Goal: Check status: Check status

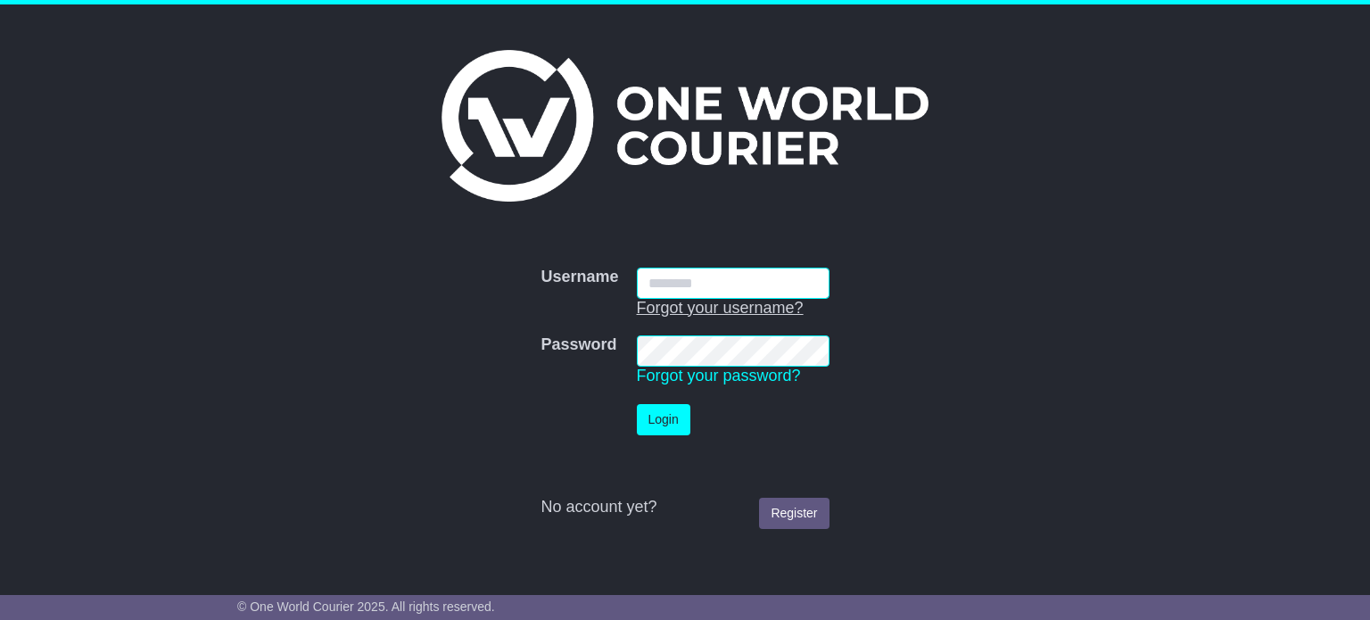
type input "**********"
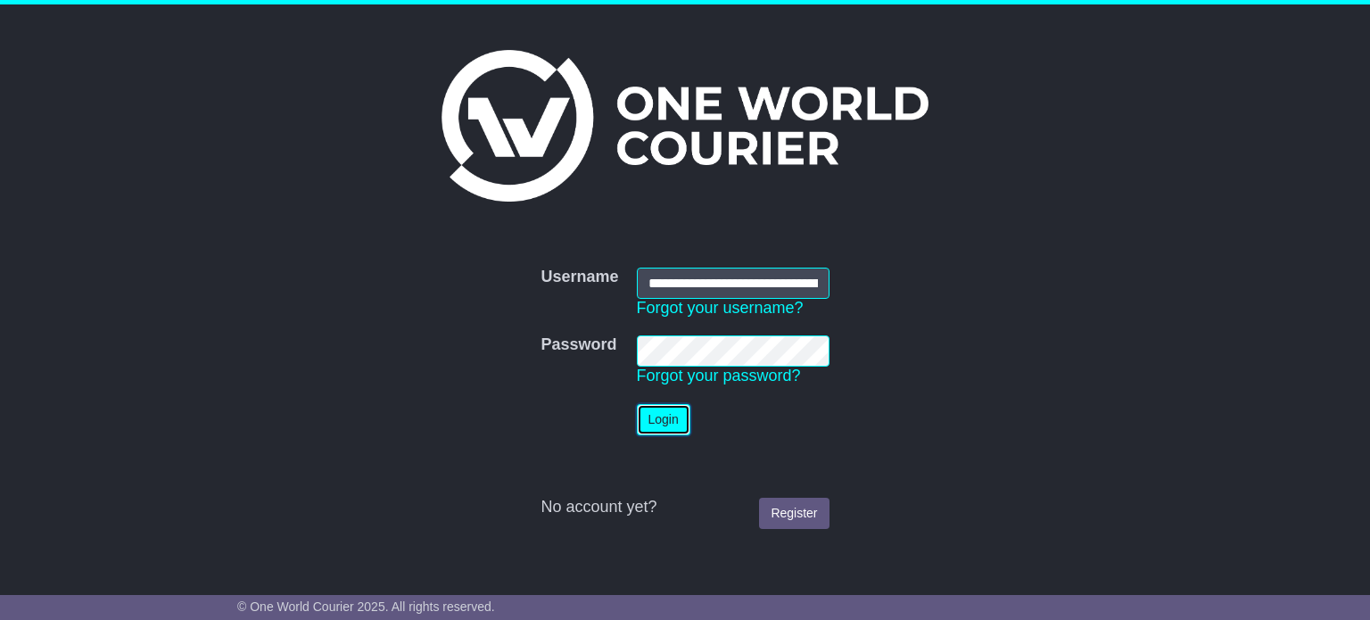
click at [670, 420] on button "Login" at bounding box center [663, 419] width 53 height 31
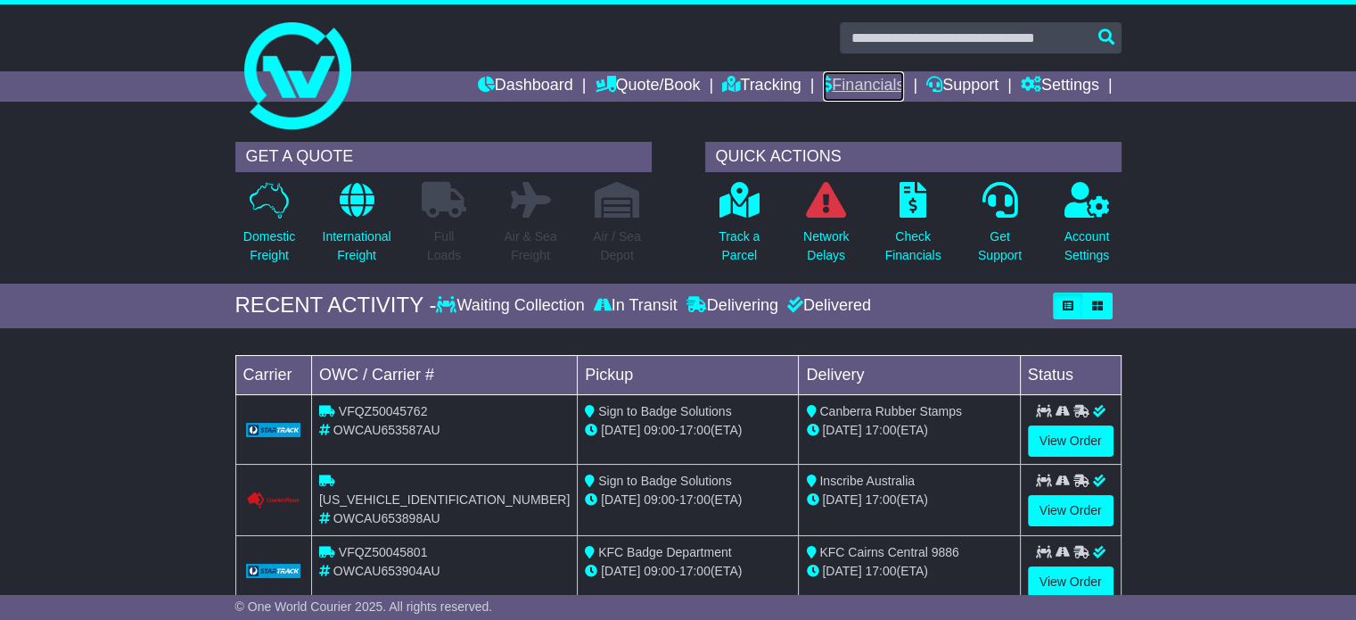
click at [852, 78] on link "Financials" at bounding box center [863, 86] width 81 height 30
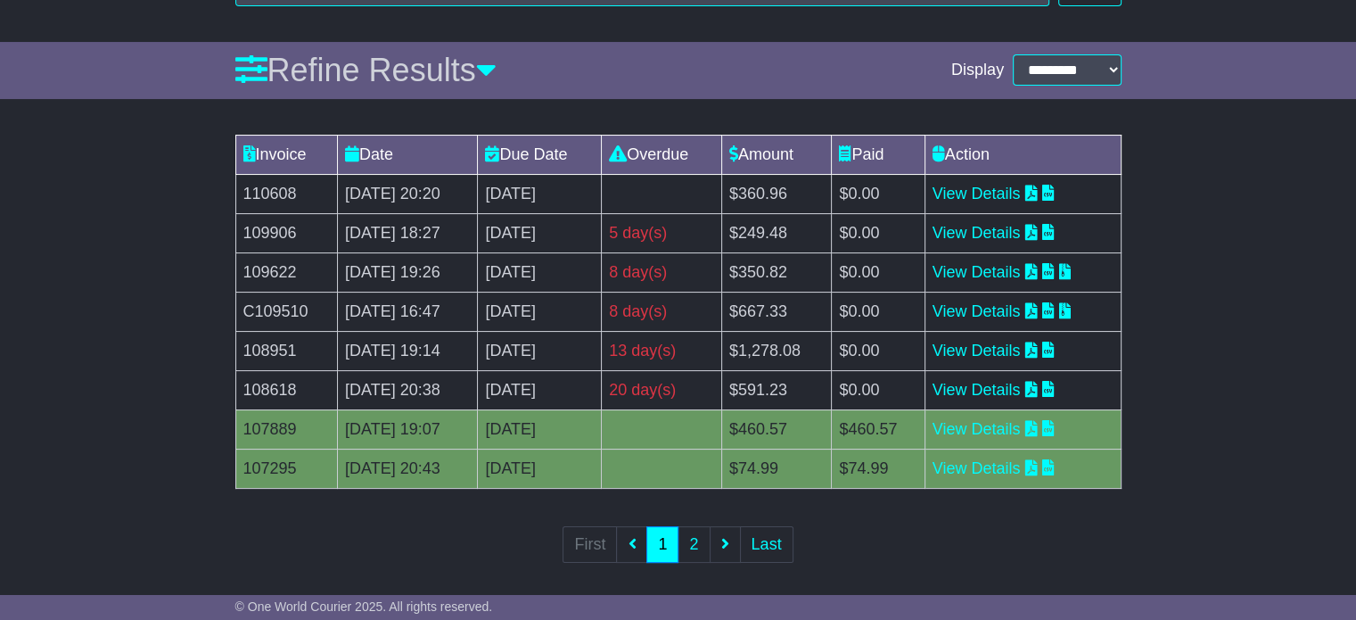
scroll to position [241, 0]
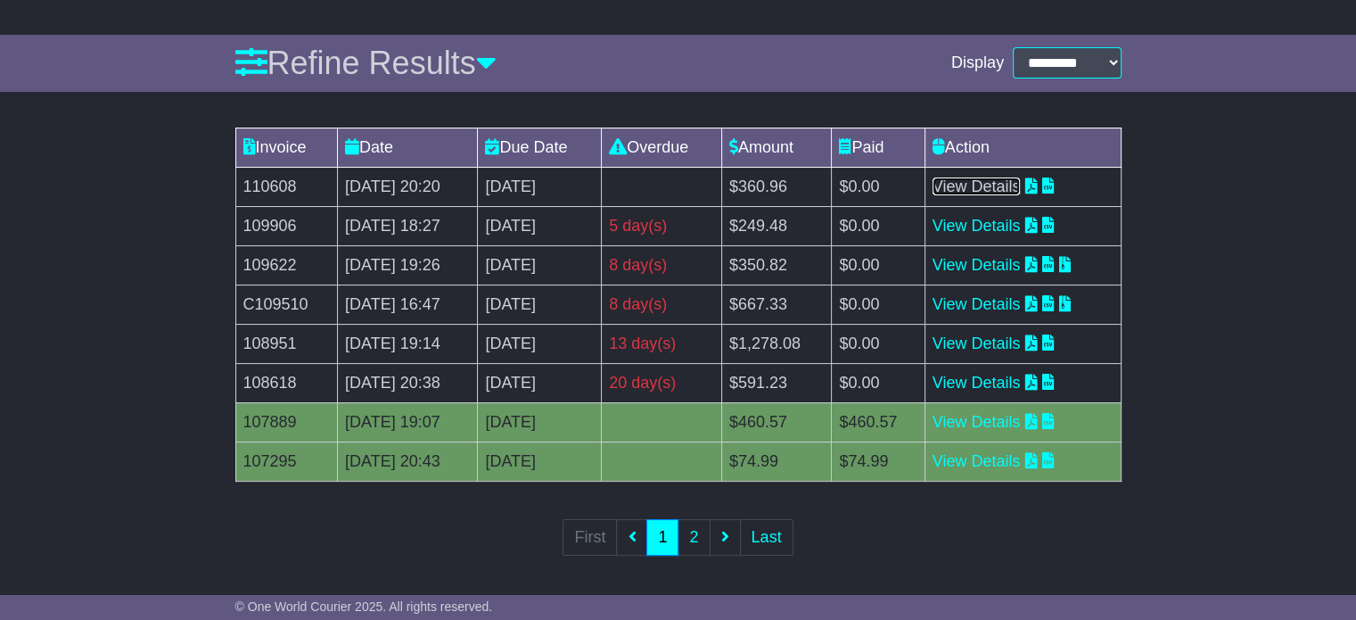
click at [1009, 185] on link "View Details" at bounding box center [977, 186] width 88 height 18
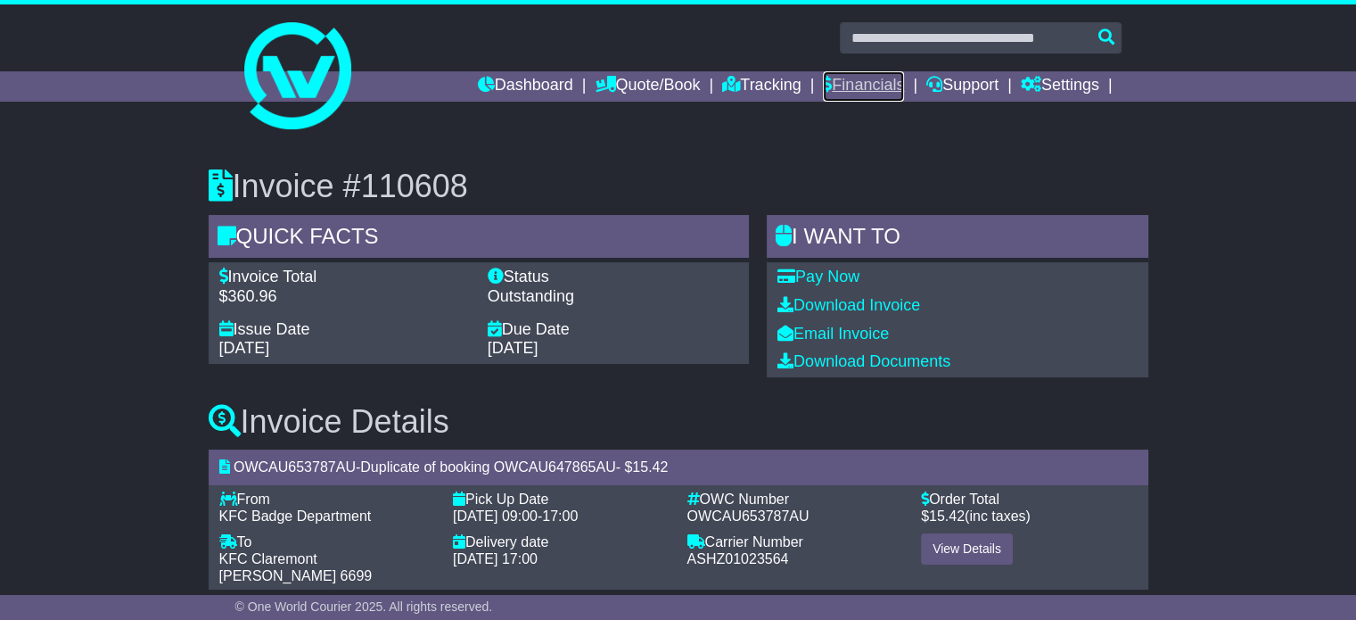
click at [868, 79] on link "Financials" at bounding box center [863, 86] width 81 height 30
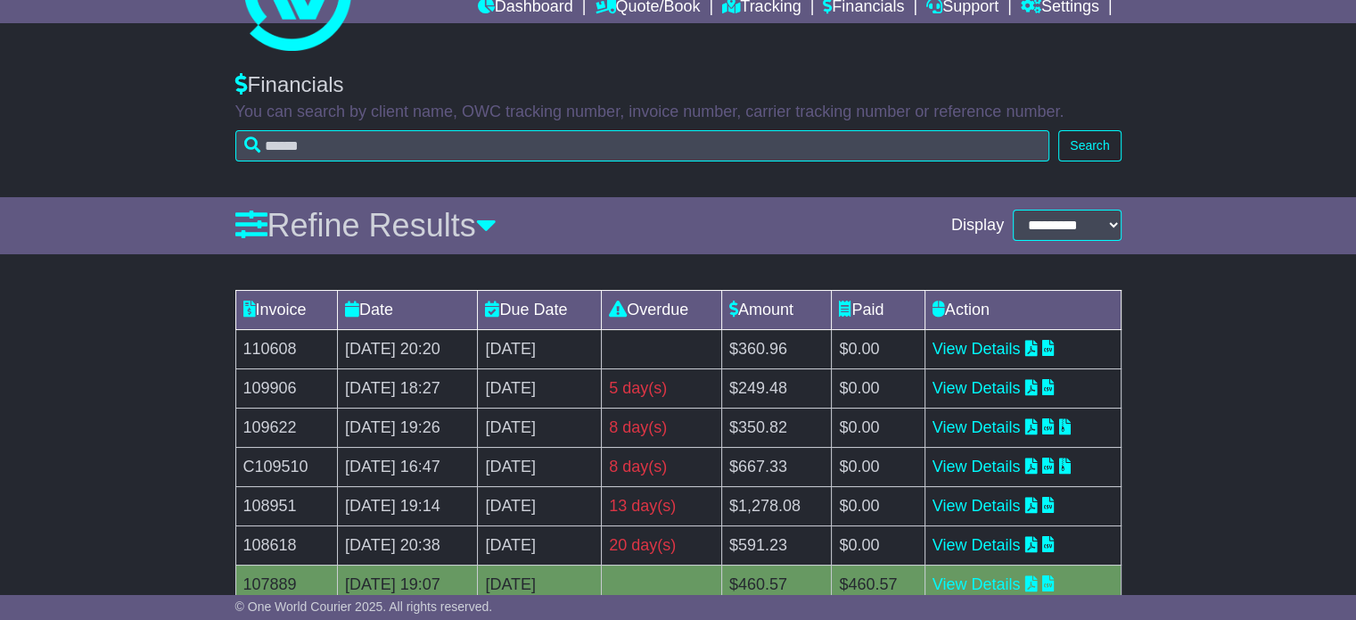
scroll to position [241, 0]
